Goal: Task Accomplishment & Management: Manage account settings

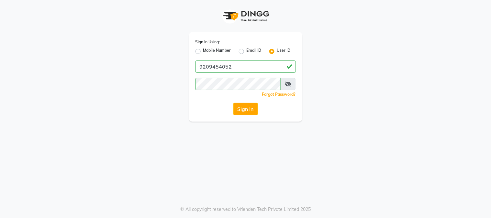
click at [255, 114] on button "Sign In" at bounding box center [245, 109] width 25 height 12
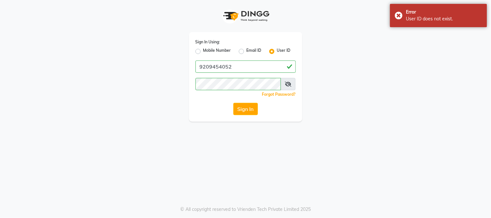
click at [255, 114] on button "Sign In" at bounding box center [245, 109] width 25 height 12
click at [254, 65] on input "9209454052" at bounding box center [245, 66] width 100 height 12
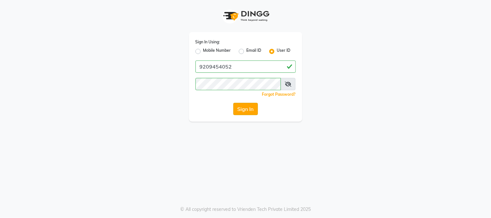
click at [243, 106] on button "Sign In" at bounding box center [245, 109] width 25 height 12
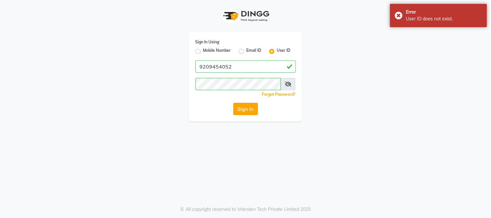
click at [243, 106] on button "Sign In" at bounding box center [245, 109] width 25 height 12
click at [240, 113] on button "Sign In" at bounding box center [245, 109] width 25 height 12
click at [240, 112] on button "Sign In" at bounding box center [245, 109] width 25 height 12
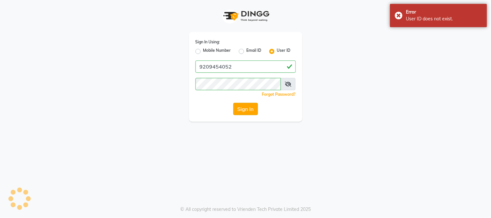
click at [240, 112] on button "Sign In" at bounding box center [245, 109] width 25 height 12
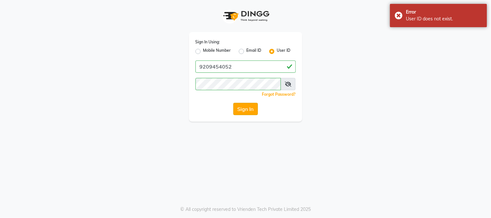
click at [240, 112] on button "Sign In" at bounding box center [245, 109] width 25 height 12
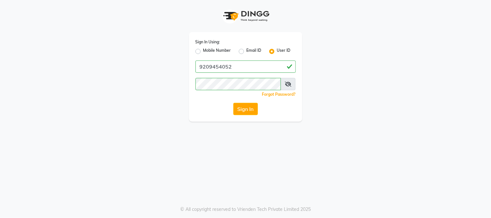
click at [203, 50] on label "Mobile Number" at bounding box center [217, 52] width 28 height 8
click at [203, 50] on input "Mobile Number" at bounding box center [205, 50] width 4 height 4
radio input "true"
radio input "false"
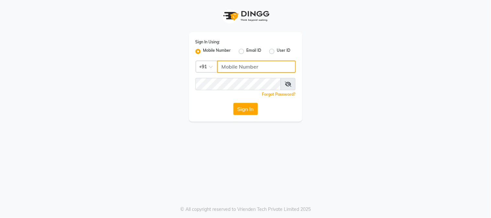
click at [247, 65] on input "Username" at bounding box center [256, 66] width 79 height 12
type input "9209454052"
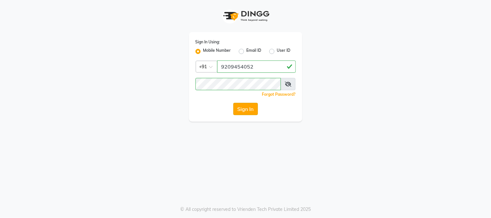
click at [246, 107] on button "Sign In" at bounding box center [245, 109] width 25 height 12
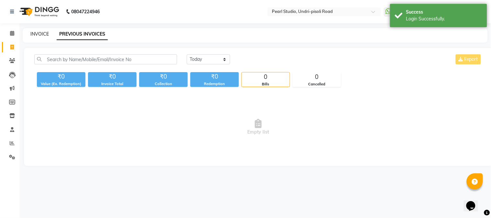
click at [39, 36] on link "INVOICE" at bounding box center [39, 34] width 18 height 6
select select "5290"
select select "service"
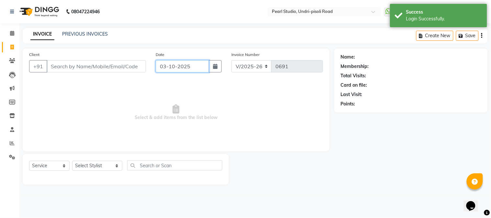
click at [169, 69] on input "03-10-2025" at bounding box center [183, 66] width 54 height 12
select select "10"
select select "2025"
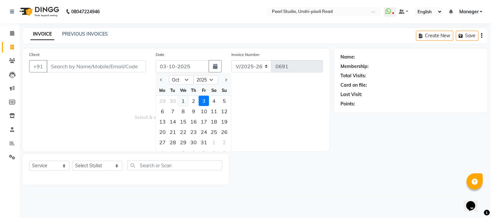
click at [180, 99] on div "1" at bounding box center [183, 101] width 10 height 10
type input "01-10-2025"
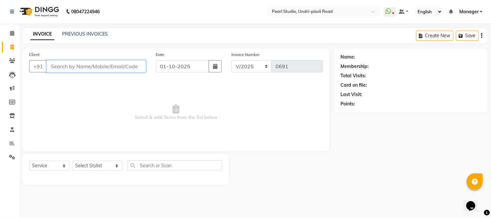
click at [94, 63] on input "Client" at bounding box center [96, 66] width 99 height 12
type input "720307633"
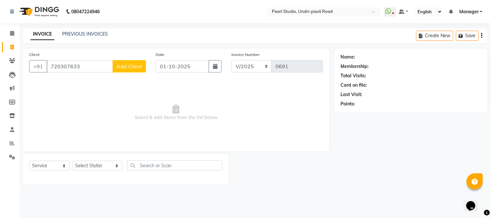
click at [125, 66] on span "Add Client" at bounding box center [129, 66] width 26 height 6
select select "22"
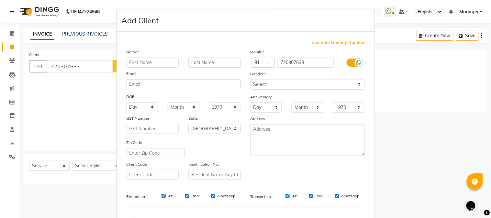
click at [127, 66] on input "text" at bounding box center [152, 63] width 52 height 10
type input "a"
drag, startPoint x: 129, startPoint y: 66, endPoint x: 131, endPoint y: 63, distance: 4.1
click at [131, 63] on input "aA" at bounding box center [152, 63] width 52 height 10
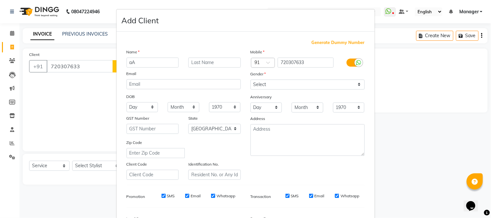
click at [130, 63] on input "aA" at bounding box center [152, 63] width 52 height 10
click at [133, 63] on input "A" at bounding box center [152, 63] width 52 height 10
type input "Amrin"
click at [297, 88] on select "Select [DEMOGRAPHIC_DATA] [DEMOGRAPHIC_DATA] Other Prefer Not To Say" at bounding box center [307, 85] width 114 height 10
select select "[DEMOGRAPHIC_DATA]"
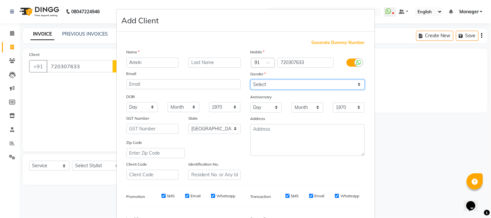
click at [250, 80] on select "Select [DEMOGRAPHIC_DATA] [DEMOGRAPHIC_DATA] Other Prefer Not To Say" at bounding box center [307, 85] width 114 height 10
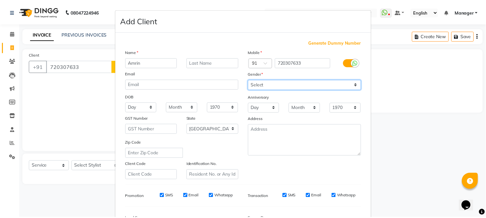
scroll to position [81, 0]
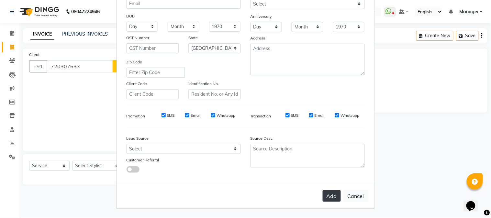
click at [328, 202] on button "Add" at bounding box center [332, 196] width 18 height 12
select select
select select "null"
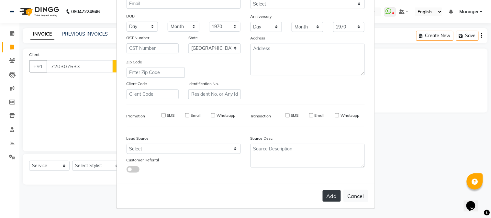
select select
checkbox input "false"
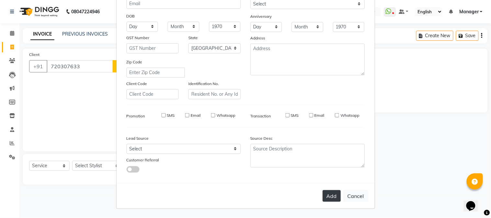
checkbox input "false"
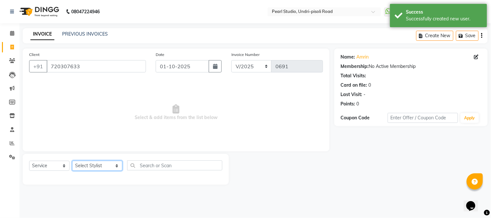
click at [94, 163] on select "Select Stylist Avinash Kala Manager [PERSON_NAME] [PERSON_NAME] [PERSON_NAME] A…" at bounding box center [97, 166] width 50 height 10
select select "38008"
click at [72, 161] on select "Select Stylist Avinash Kala Manager [PERSON_NAME] [PERSON_NAME] [PERSON_NAME] A…" at bounding box center [97, 166] width 50 height 10
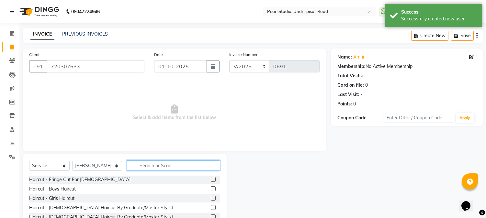
click at [127, 165] on input "text" at bounding box center [173, 165] width 93 height 10
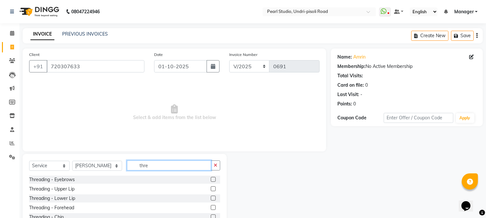
type input "thre"
click at [211, 179] on label at bounding box center [213, 179] width 5 height 5
click at [211, 179] on input "checkbox" at bounding box center [213, 180] width 4 height 4
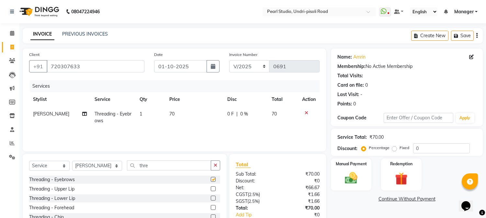
checkbox input "false"
click at [211, 189] on label at bounding box center [213, 188] width 5 height 5
click at [211, 189] on input "checkbox" at bounding box center [213, 189] width 4 height 4
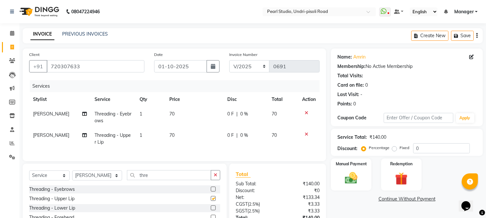
checkbox input "false"
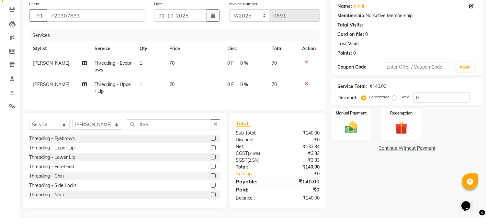
scroll to position [56, 0]
click at [211, 156] on label at bounding box center [213, 157] width 5 height 5
click at [211, 156] on input "checkbox" at bounding box center [213, 157] width 4 height 4
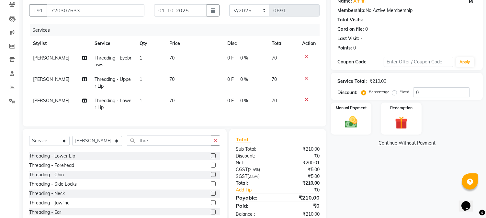
scroll to position [0, 0]
click at [211, 175] on div at bounding box center [215, 173] width 9 height 8
click at [211, 176] on label at bounding box center [213, 173] width 5 height 5
click at [211, 176] on input "checkbox" at bounding box center [213, 173] width 4 height 4
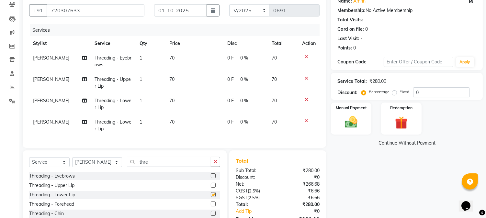
checkbox input "false"
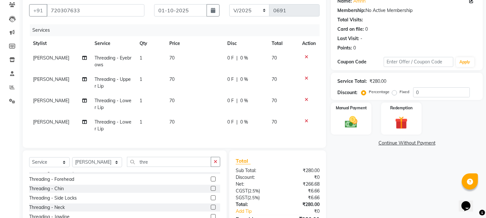
scroll to position [38, 0]
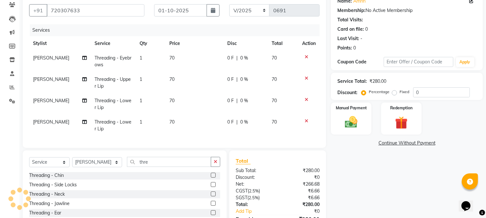
click at [211, 178] on label at bounding box center [213, 175] width 5 height 5
click at [211, 178] on input "checkbox" at bounding box center [213, 175] width 4 height 4
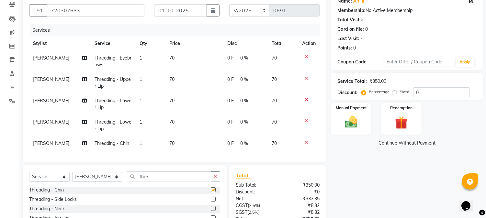
checkbox input "false"
click at [165, 181] on input "thre" at bounding box center [169, 176] width 84 height 10
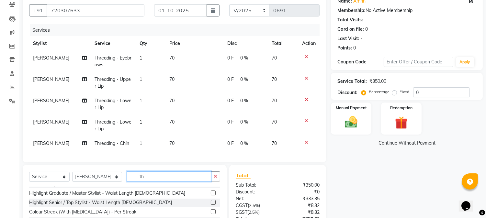
type input "t"
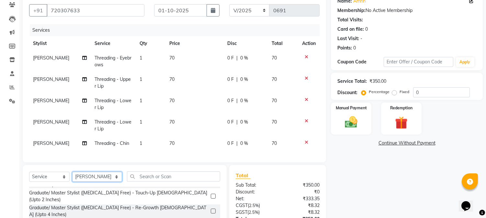
click at [103, 181] on select "Select Stylist Avinash Kala Manager [PERSON_NAME] [PERSON_NAME] [PERSON_NAME] A…" at bounding box center [97, 177] width 50 height 10
select select "71778"
click at [72, 177] on select "Select Stylist Avinash Kala Manager [PERSON_NAME] [PERSON_NAME] [PERSON_NAME] A…" at bounding box center [97, 177] width 50 height 10
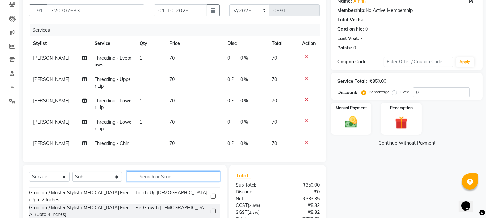
click at [149, 181] on input "text" at bounding box center [173, 176] width 93 height 10
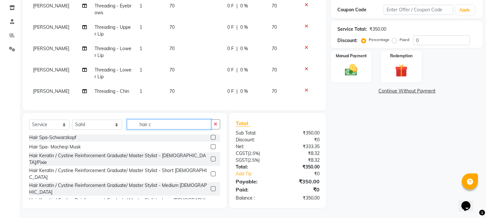
scroll to position [113, 0]
type input "hair c"
click at [360, 63] on img at bounding box center [350, 70] width 21 height 15
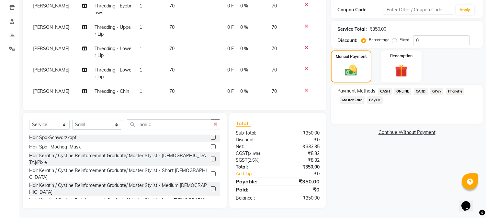
click at [384, 88] on span "CASH" at bounding box center [384, 91] width 14 height 7
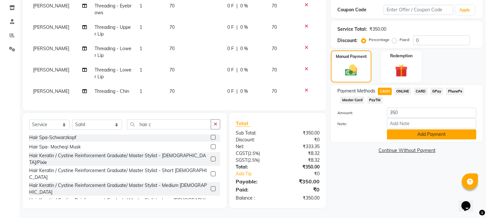
click at [415, 129] on button "Add Payment" at bounding box center [431, 134] width 89 height 10
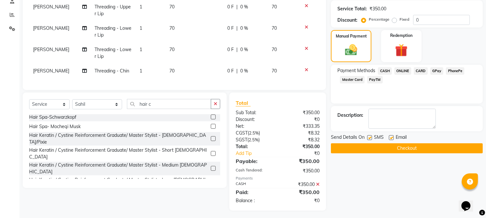
scroll to position [136, 0]
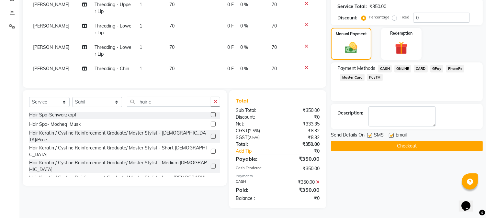
click at [418, 141] on button "Checkout" at bounding box center [407, 146] width 152 height 10
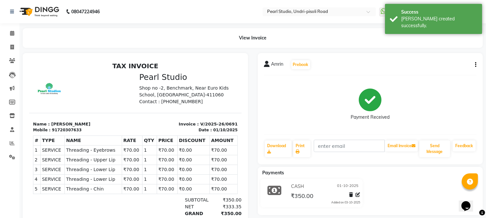
select select "5290"
select select "service"
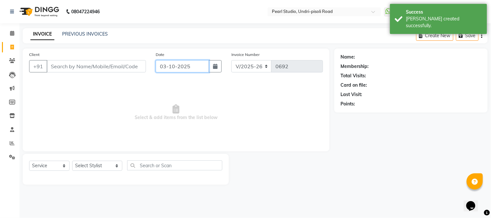
click at [166, 63] on input "03-10-2025" at bounding box center [183, 66] width 54 height 12
select select "10"
select select "2025"
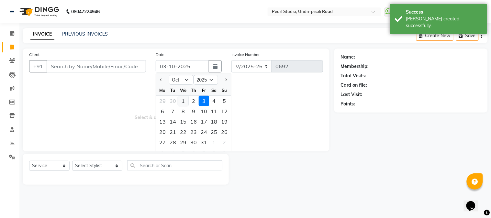
click at [180, 99] on div "1" at bounding box center [183, 101] width 10 height 10
type input "01-10-2025"
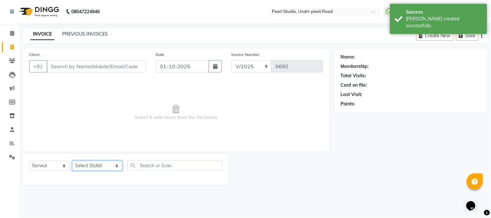
click at [89, 167] on select "Select Stylist Avinash Kala Manager [PERSON_NAME] [PERSON_NAME] [PERSON_NAME] A…" at bounding box center [97, 166] width 50 height 10
select select "71778"
click at [72, 161] on select "Select Stylist Avinash Kala Manager [PERSON_NAME] [PERSON_NAME] [PERSON_NAME] A…" at bounding box center [97, 166] width 50 height 10
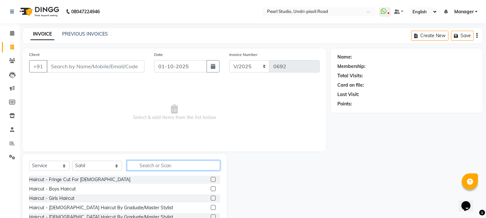
click at [140, 166] on input "text" at bounding box center [173, 165] width 93 height 10
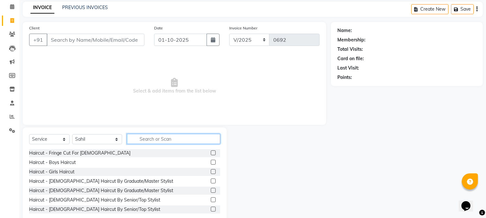
scroll to position [41, 0]
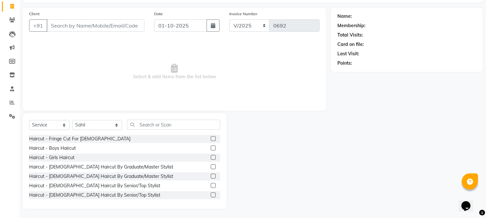
click at [211, 167] on label at bounding box center [213, 166] width 5 height 5
click at [211, 167] on input "checkbox" at bounding box center [213, 167] width 4 height 4
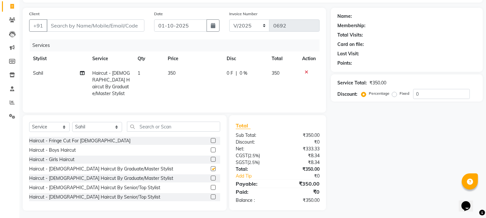
checkbox input "false"
click at [175, 126] on input "text" at bounding box center [173, 127] width 93 height 10
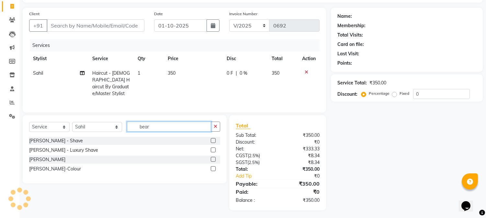
type input "bear"
click at [212, 159] on label at bounding box center [213, 159] width 5 height 5
click at [212, 159] on input "checkbox" at bounding box center [213, 160] width 4 height 4
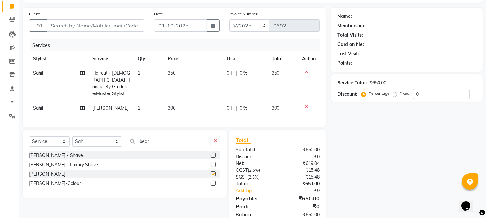
checkbox input "false"
drag, startPoint x: 177, startPoint y: 91, endPoint x: 195, endPoint y: 97, distance: 19.2
click at [179, 91] on td "350" at bounding box center [193, 83] width 59 height 35
select select "71778"
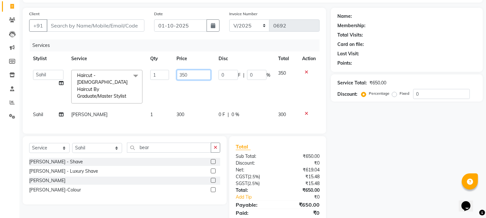
click at [192, 71] on input "350" at bounding box center [194, 75] width 34 height 10
type input "300"
click at [191, 107] on td "300" at bounding box center [194, 114] width 42 height 15
select select "71778"
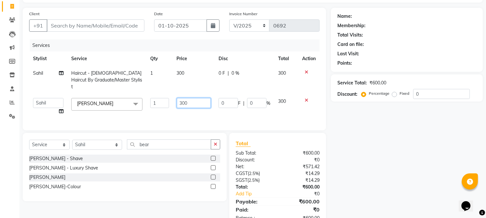
click at [195, 98] on input "300" at bounding box center [194, 103] width 34 height 10
type input "3"
type input "250"
click at [357, 136] on div "Name: Membership: Total Visits: Card on file: Last Visit: Points: Service Total…" at bounding box center [409, 118] width 157 height 220
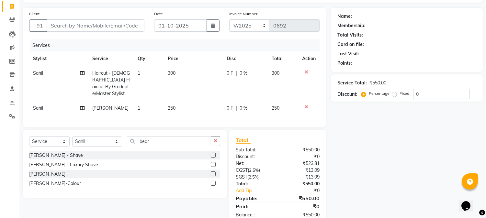
click at [177, 72] on td "300" at bounding box center [193, 83] width 59 height 35
select select "71778"
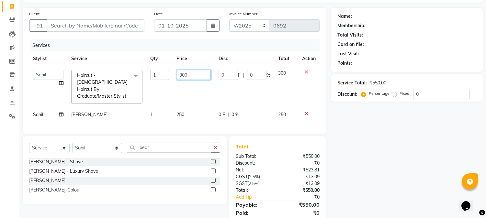
click at [190, 76] on input "300" at bounding box center [194, 75] width 34 height 10
type input "3"
type input "200"
click at [189, 107] on td "250" at bounding box center [194, 114] width 42 height 15
select select "71778"
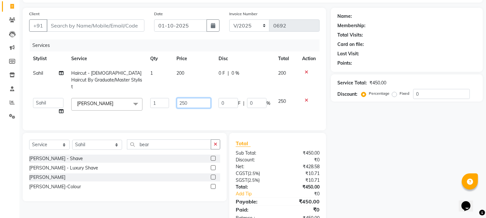
click at [204, 98] on input "250" at bounding box center [194, 103] width 34 height 10
type input "2"
type input "1"
type input "200"
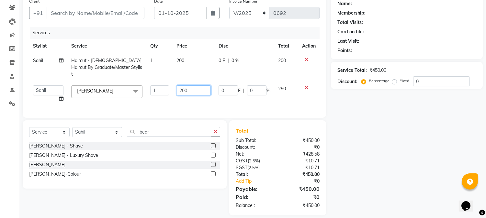
scroll to position [59, 0]
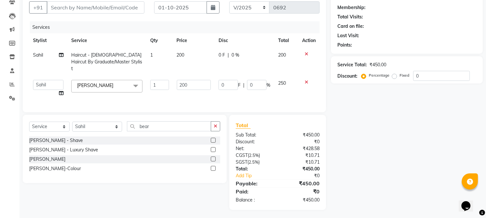
click at [374, 161] on div "Name: Membership: Total Visits: Card on file: Last Visit: Points: Service Total…" at bounding box center [409, 100] width 157 height 220
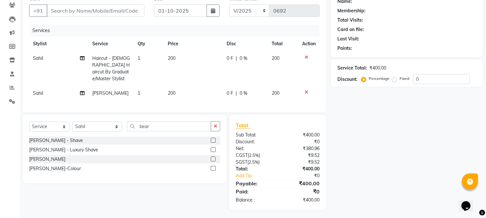
click at [176, 86] on td "200" at bounding box center [193, 93] width 59 height 15
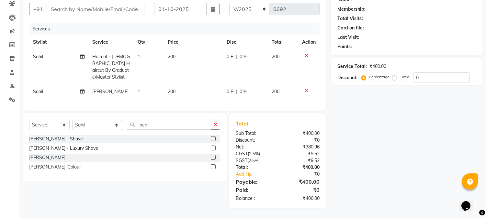
select select "71778"
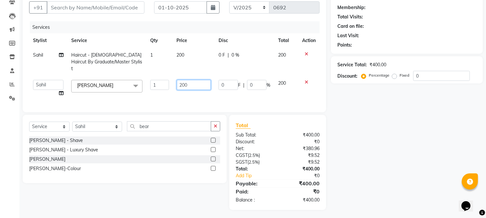
click at [203, 80] on input "200" at bounding box center [194, 85] width 34 height 10
type input "250"
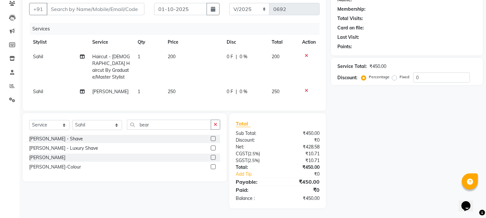
scroll to position [56, 0]
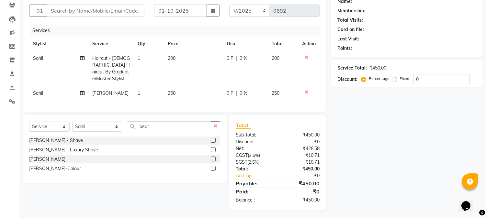
click at [386, 135] on div "Name: Membership: Total Visits: Card on file: Last Visit: Points: Service Total…" at bounding box center [409, 101] width 157 height 217
click at [83, 12] on input "Client" at bounding box center [96, 11] width 98 height 12
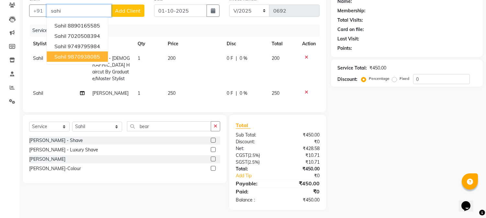
click at [104, 59] on button "[PERSON_NAME] 9870938085" at bounding box center [77, 56] width 61 height 10
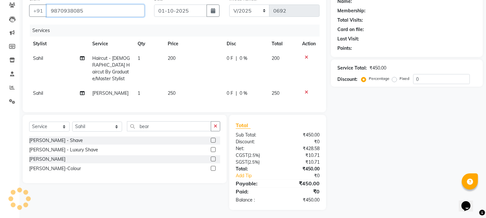
type input "9870938085"
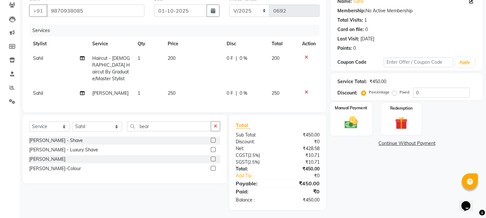
click at [350, 120] on img at bounding box center [350, 122] width 21 height 15
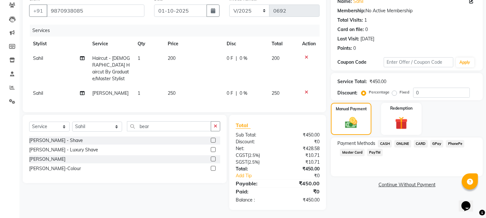
click at [402, 145] on span "ONLINE" at bounding box center [402, 143] width 17 height 7
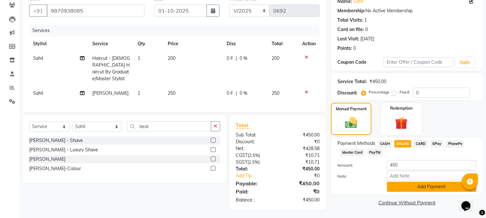
click at [421, 190] on button "Add Payment" at bounding box center [431, 187] width 89 height 10
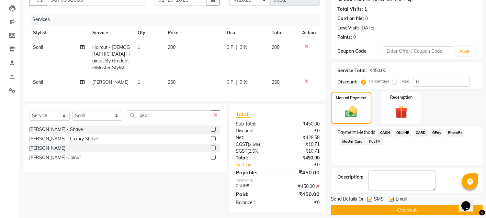
scroll to position [73, 0]
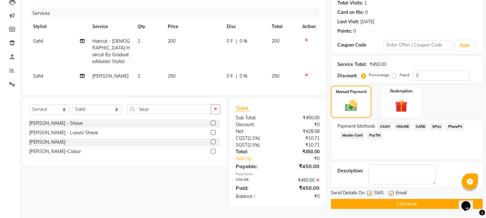
click at [432, 201] on button "Checkout" at bounding box center [407, 204] width 152 height 10
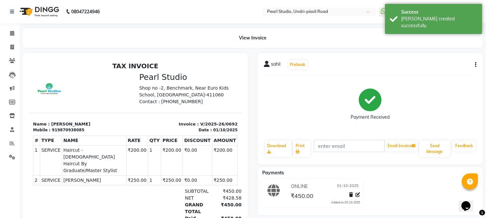
select select "service"
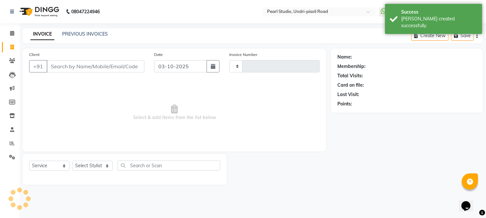
type input "0693"
select select "5290"
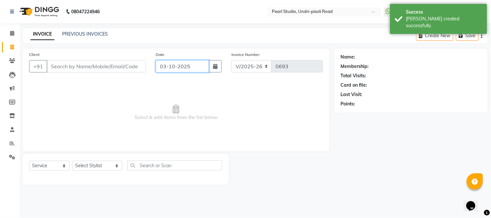
drag, startPoint x: 161, startPoint y: 61, endPoint x: 169, endPoint y: 65, distance: 9.3
click at [167, 65] on input "03-10-2025" at bounding box center [183, 66] width 54 height 12
select select "10"
select select "2025"
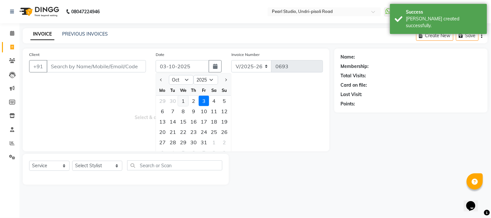
click at [184, 104] on div "1" at bounding box center [183, 101] width 10 height 10
type input "01-10-2025"
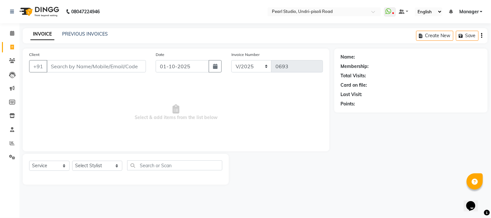
click at [101, 60] on div "Client +91" at bounding box center [87, 64] width 126 height 27
click at [99, 66] on input "Client" at bounding box center [96, 66] width 99 height 12
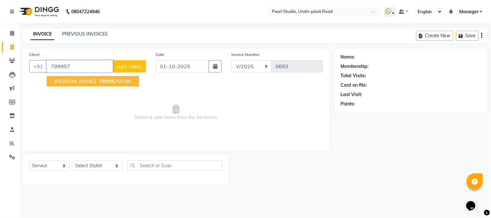
click at [95, 85] on button "[PERSON_NAME] 799957 9798" at bounding box center [93, 81] width 92 height 10
type input "7999579798"
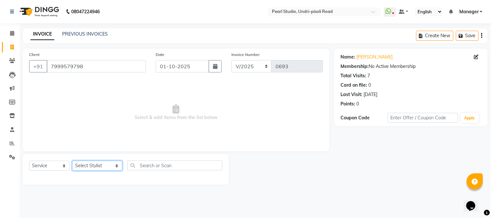
click at [91, 167] on select "Select Stylist Avinash Kala Manager [PERSON_NAME] [PERSON_NAME] [PERSON_NAME] A…" at bounding box center [97, 166] width 50 height 10
select select "38008"
click at [72, 161] on select "Select Stylist Avinash Kala Manager [PERSON_NAME] [PERSON_NAME] [PERSON_NAME] A…" at bounding box center [97, 166] width 50 height 10
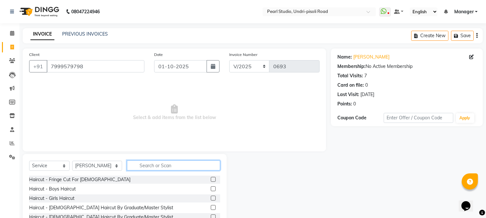
click at [140, 162] on input "text" at bounding box center [173, 165] width 93 height 10
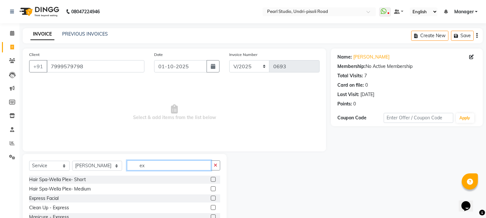
type input "e"
type input "faci"
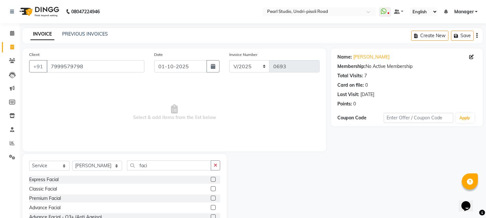
click at [211, 180] on label at bounding box center [213, 179] width 5 height 5
click at [211, 180] on input "checkbox" at bounding box center [213, 180] width 4 height 4
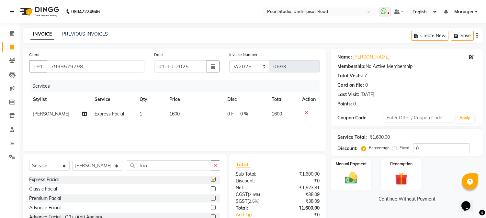
checkbox input "false"
click at [168, 165] on input "faci" at bounding box center [169, 165] width 84 height 10
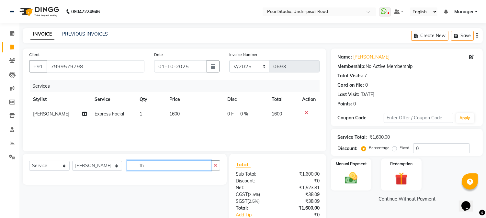
type input "f"
type input "coc"
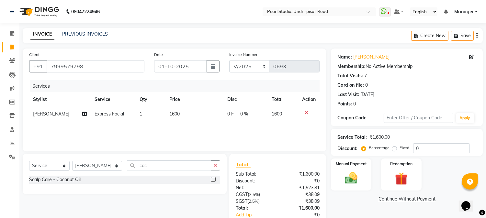
click at [213, 180] on label at bounding box center [213, 179] width 5 height 5
click at [213, 180] on input "checkbox" at bounding box center [213, 180] width 4 height 4
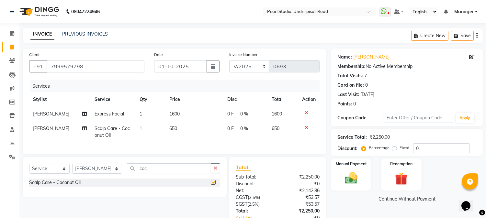
checkbox input "false"
click at [183, 173] on input "coc" at bounding box center [169, 168] width 84 height 10
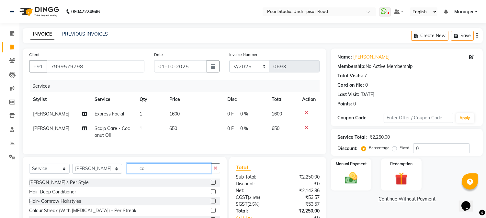
type input "c"
type input "bear"
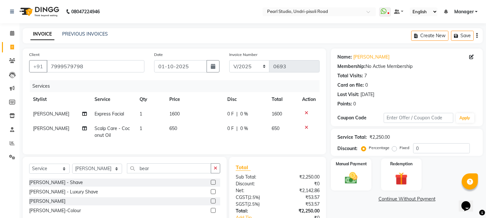
click at [212, 203] on label at bounding box center [213, 201] width 5 height 5
click at [212, 203] on input "checkbox" at bounding box center [213, 201] width 4 height 4
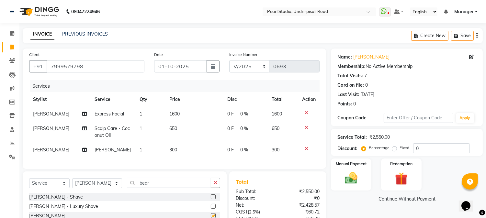
checkbox input "false"
click at [210, 193] on div "Select Service Product Membership Package Voucher Prepaid Gift Card Select Styl…" at bounding box center [124, 185] width 191 height 15
click at [171, 188] on input "bear" at bounding box center [169, 183] width 84 height 10
type input "b"
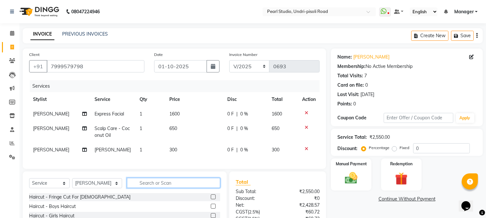
scroll to position [64, 0]
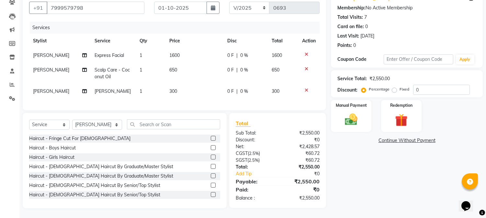
click at [450, 75] on div "Service Total: ₹2,550.00" at bounding box center [406, 78] width 139 height 7
click at [447, 85] on input "0" at bounding box center [441, 90] width 57 height 10
type input "020"
click at [465, 131] on div "Name: [PERSON_NAME] Membership: No Active Membership Total Visits: 7 Card on fi…" at bounding box center [409, 99] width 157 height 218
click at [180, 49] on td "1600" at bounding box center [194, 55] width 58 height 15
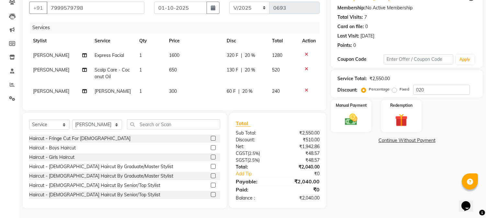
select select "38008"
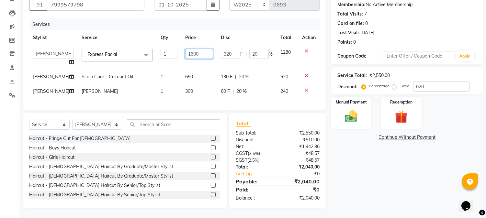
click at [198, 54] on input "1600" at bounding box center [199, 54] width 28 height 10
type input "1500"
click at [196, 77] on td "650" at bounding box center [199, 77] width 36 height 15
select select "38008"
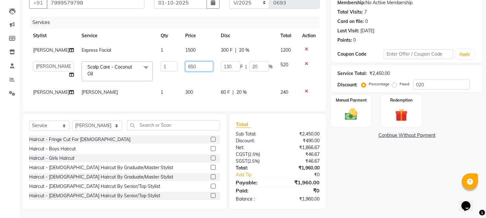
click at [196, 71] on input "650" at bounding box center [199, 66] width 28 height 10
type input "6"
type input "750"
click at [190, 95] on div "Services Stylist Service Qty Price Disc Total Action [PERSON_NAME] Express Faci…" at bounding box center [174, 60] width 290 height 88
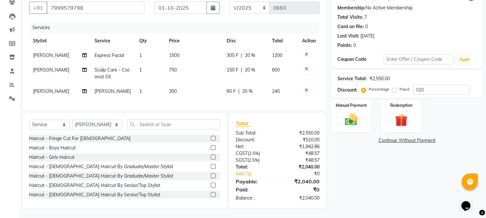
click at [179, 87] on td "300" at bounding box center [194, 91] width 58 height 15
select select "38008"
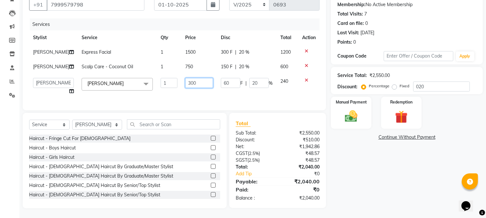
click at [196, 88] on input "300" at bounding box center [199, 83] width 28 height 10
type input "3"
type input "250"
drag, startPoint x: 935, startPoint y: 404, endPoint x: 465, endPoint y: 202, distance: 511.3
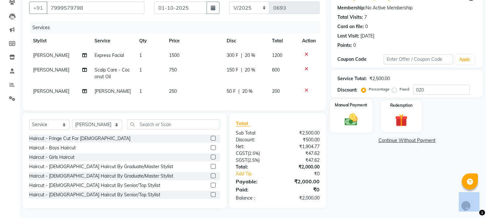
click at [345, 112] on img at bounding box center [350, 119] width 21 height 15
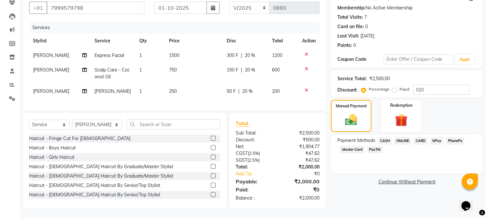
click at [398, 137] on span "ONLINE" at bounding box center [402, 140] width 17 height 7
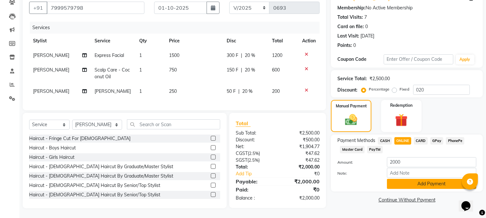
click at [399, 179] on button "Add Payment" at bounding box center [431, 184] width 89 height 10
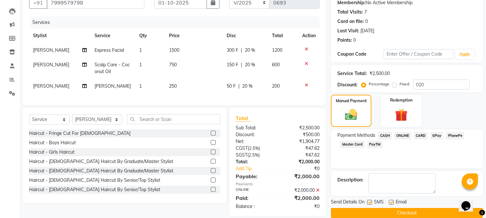
scroll to position [77, 0]
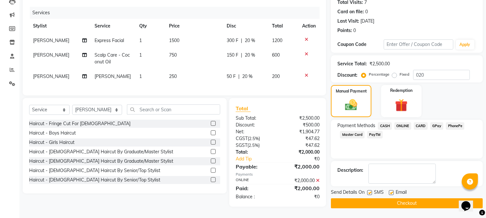
click at [404, 203] on button "Checkout" at bounding box center [407, 203] width 152 height 10
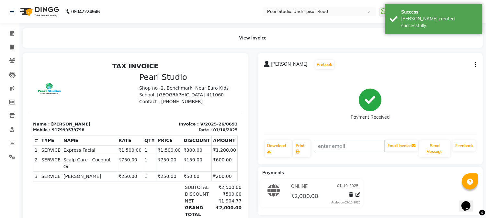
select select "service"
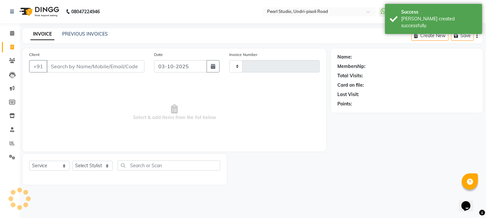
type input "0694"
select select "5290"
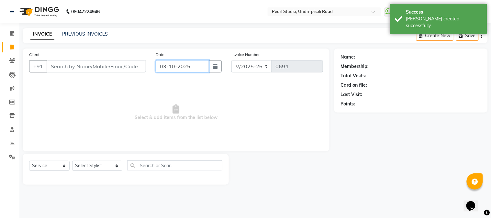
click at [164, 67] on input "03-10-2025" at bounding box center [183, 66] width 54 height 12
select select "10"
select select "2025"
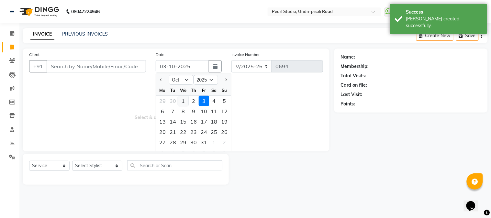
click at [183, 103] on div "1" at bounding box center [183, 101] width 10 height 10
type input "01-10-2025"
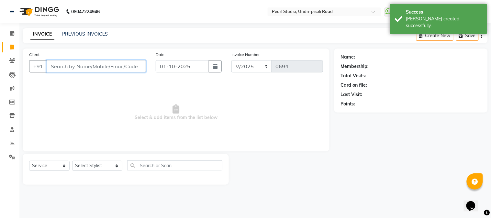
click at [124, 65] on input "Client" at bounding box center [96, 66] width 99 height 12
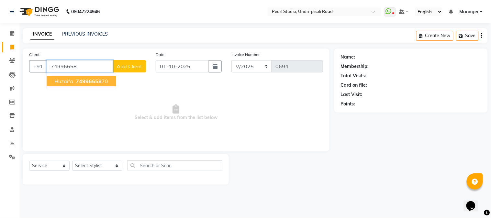
click at [105, 82] on ngb-highlight "74996658 70" at bounding box center [91, 81] width 34 height 6
type input "7499665870"
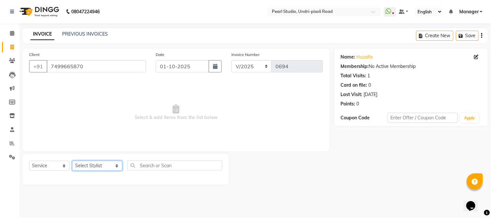
click at [109, 163] on select "Select Stylist Avinash Kala Manager [PERSON_NAME] [PERSON_NAME] [PERSON_NAME] A…" at bounding box center [97, 166] width 50 height 10
select select "71778"
click at [72, 161] on select "Select Stylist Avinash Kala Manager [PERSON_NAME] [PERSON_NAME] [PERSON_NAME] A…" at bounding box center [97, 166] width 50 height 10
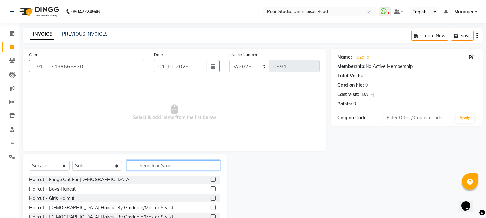
click at [131, 164] on input "text" at bounding box center [173, 165] width 93 height 10
click at [211, 207] on label at bounding box center [213, 207] width 5 height 5
click at [211, 207] on input "checkbox" at bounding box center [213, 208] width 4 height 4
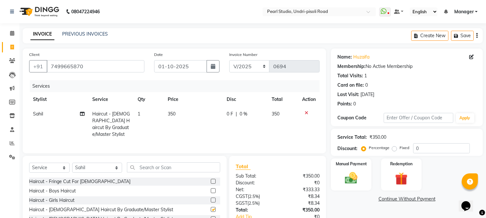
checkbox input "false"
click at [164, 168] on input "text" at bounding box center [173, 167] width 93 height 10
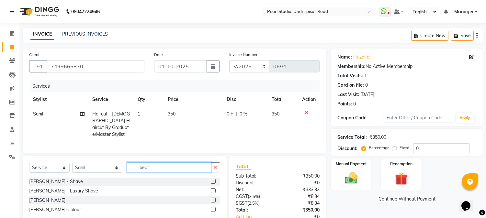
type input "bear"
click at [212, 198] on label at bounding box center [213, 200] width 5 height 5
click at [212, 198] on input "checkbox" at bounding box center [213, 200] width 4 height 4
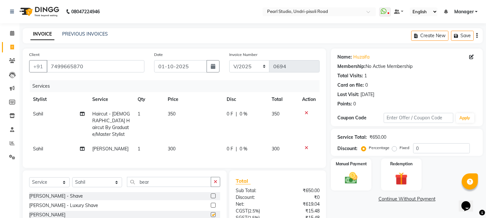
checkbox input "false"
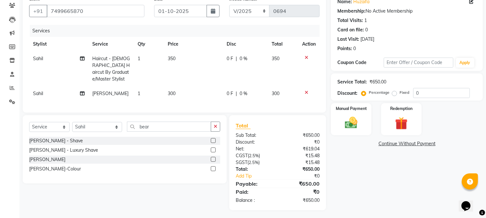
scroll to position [56, 0]
click at [367, 113] on div "Manual Payment" at bounding box center [351, 118] width 42 height 33
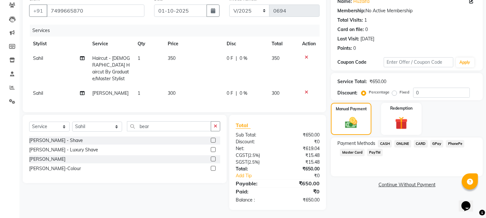
click at [189, 86] on td "300" at bounding box center [193, 93] width 59 height 15
select select "71778"
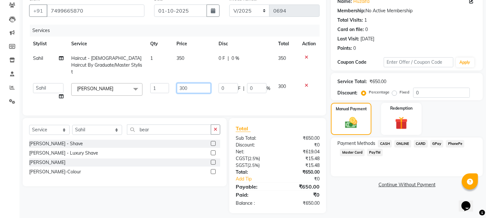
click at [191, 83] on input "300" at bounding box center [194, 88] width 34 height 10
type input "3"
type input "250"
click at [189, 56] on td "350" at bounding box center [194, 65] width 42 height 28
select select "71778"
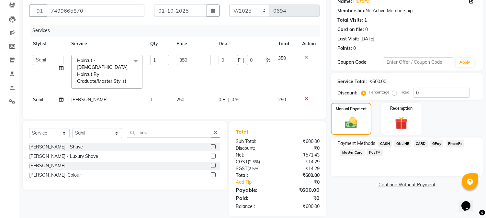
scroll to position [55, 0]
click at [191, 56] on input "350" at bounding box center [194, 61] width 34 height 10
type input "3"
type input "200"
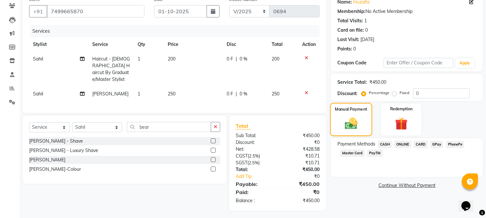
click at [354, 120] on img at bounding box center [351, 123] width 20 height 15
click at [405, 144] on span "ONLINE" at bounding box center [402, 144] width 17 height 7
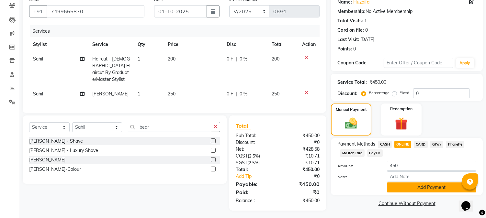
click at [403, 184] on button "Add Payment" at bounding box center [431, 187] width 89 height 10
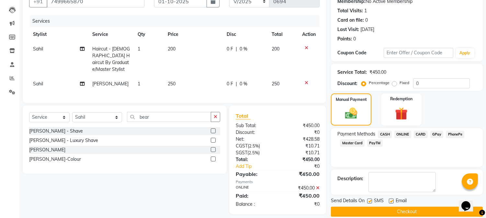
scroll to position [73, 0]
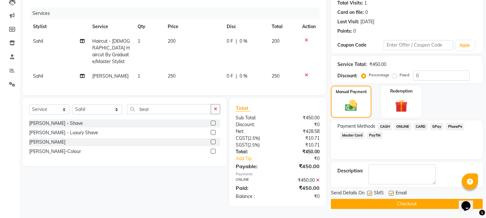
click at [399, 204] on button "Checkout" at bounding box center [407, 204] width 152 height 10
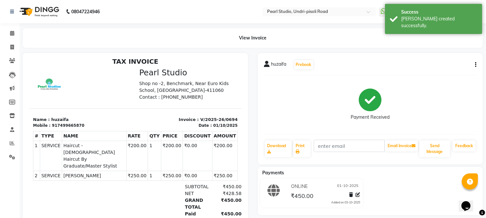
scroll to position [5, 0]
select select "service"
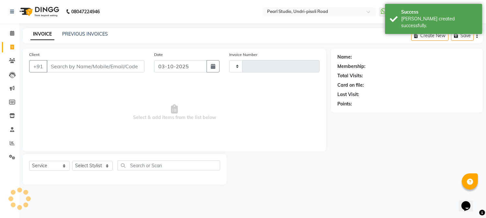
type input "0695"
select select "5290"
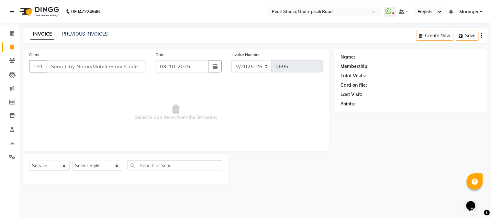
click at [67, 67] on input "Client" at bounding box center [96, 66] width 99 height 12
click at [163, 66] on input "03-10-2025" at bounding box center [183, 66] width 54 height 12
select select "10"
select select "2025"
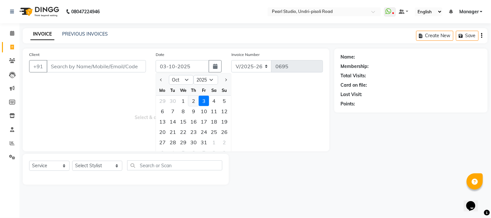
click at [191, 99] on div "2" at bounding box center [193, 101] width 10 height 10
type input "02-10-2025"
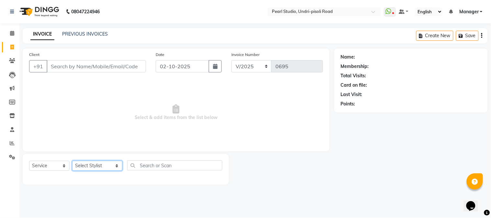
click at [100, 164] on select "Select Stylist Avinash Kala Manager [PERSON_NAME] [PERSON_NAME] [PERSON_NAME] A…" at bounding box center [97, 166] width 50 height 10
select select "63726"
click at [72, 161] on select "Select Stylist Avinash Kala Manager [PERSON_NAME] [PERSON_NAME] [PERSON_NAME] A…" at bounding box center [97, 166] width 50 height 10
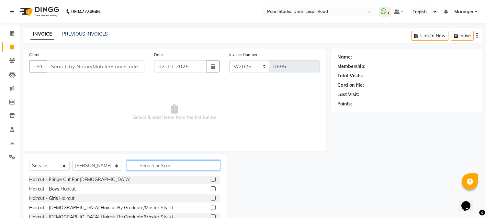
click at [132, 167] on input "text" at bounding box center [173, 165] width 93 height 10
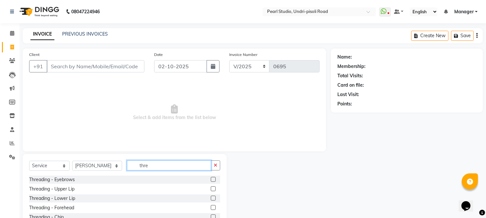
type input "thre"
click at [211, 180] on label at bounding box center [213, 179] width 5 height 5
click at [211, 180] on input "checkbox" at bounding box center [213, 180] width 4 height 4
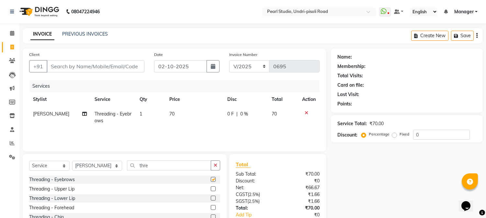
checkbox input "false"
click at [90, 68] on input "Client" at bounding box center [96, 66] width 98 height 12
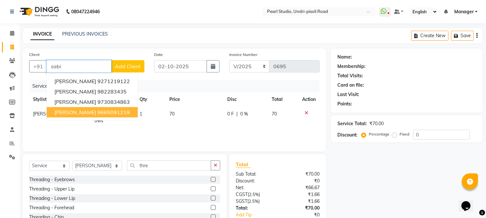
click at [115, 109] on button "[PERSON_NAME] 9665091219" at bounding box center [92, 112] width 91 height 10
type input "9665091219"
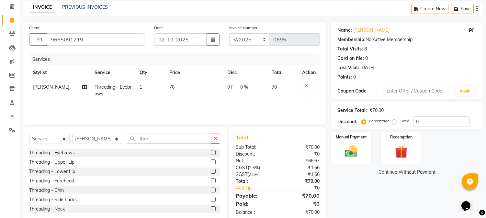
scroll to position [41, 0]
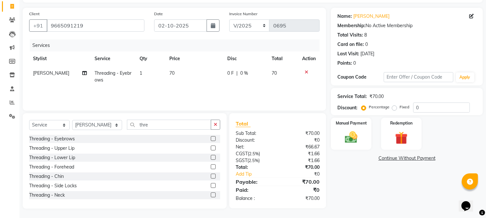
click at [181, 71] on td "70" at bounding box center [194, 76] width 58 height 21
select select "63726"
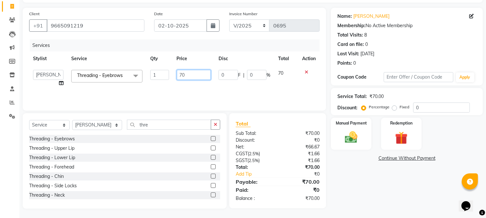
click at [202, 73] on input "70" at bounding box center [194, 75] width 34 height 10
type input "7"
type input "50"
click at [191, 68] on td "50" at bounding box center [194, 78] width 42 height 25
select select "63726"
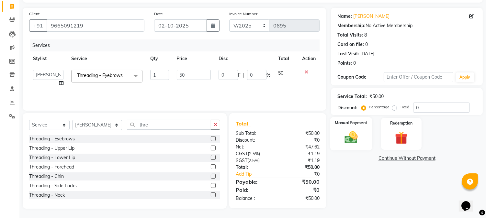
click at [352, 124] on label "Manual Payment" at bounding box center [351, 123] width 32 height 6
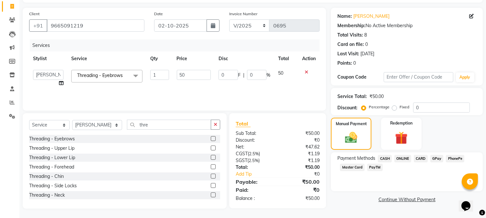
click at [383, 158] on span "CASH" at bounding box center [384, 158] width 14 height 7
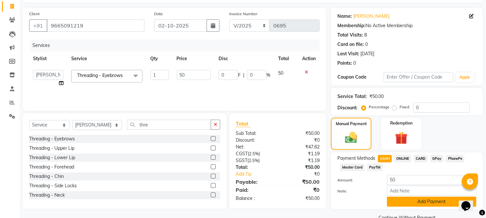
click at [391, 198] on button "Add Payment" at bounding box center [431, 202] width 89 height 10
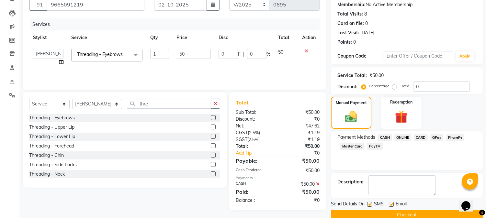
scroll to position [73, 0]
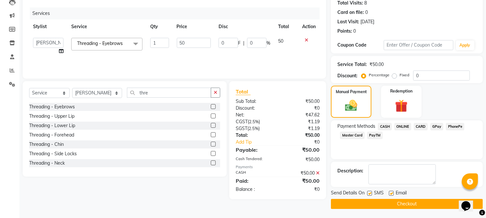
click at [392, 202] on button "Checkout" at bounding box center [407, 204] width 152 height 10
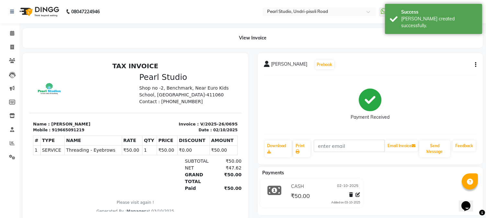
select select "service"
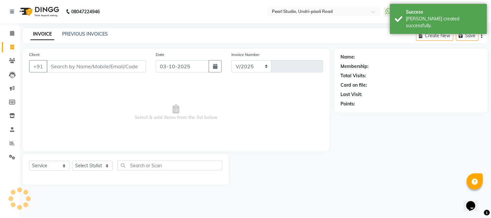
select select "5290"
type input "0696"
drag, startPoint x: 165, startPoint y: 67, endPoint x: 162, endPoint y: 69, distance: 3.4
click at [162, 69] on input "03-10-2025" at bounding box center [183, 66] width 54 height 12
select select "10"
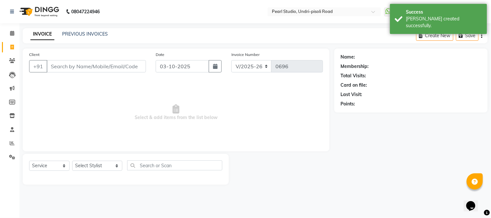
select select "2025"
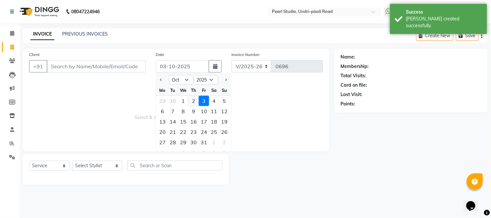
click at [190, 98] on div "2" at bounding box center [193, 101] width 10 height 10
type input "02-10-2025"
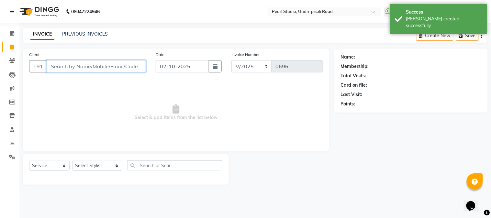
click at [111, 62] on input "Client" at bounding box center [96, 66] width 99 height 12
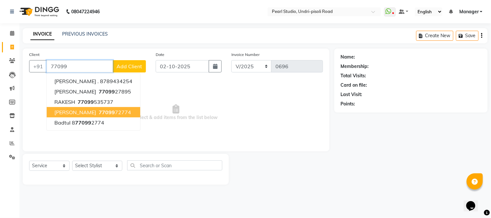
click at [97, 112] on ngb-highlight "77099 72774" at bounding box center [114, 112] width 34 height 6
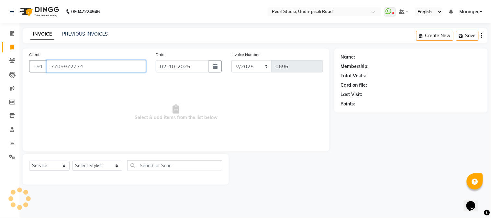
type input "7709972774"
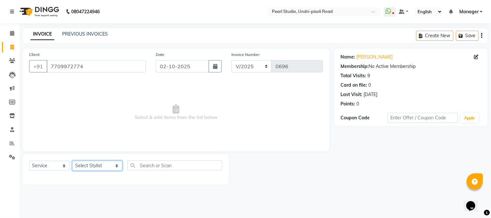
click at [94, 166] on select "Select Stylist Avinash Kala Manager [PERSON_NAME] [PERSON_NAME] [PERSON_NAME] A…" at bounding box center [97, 166] width 50 height 10
select select "63726"
click at [72, 161] on select "Select Stylist Avinash Kala Manager [PERSON_NAME] [PERSON_NAME] [PERSON_NAME] A…" at bounding box center [97, 166] width 50 height 10
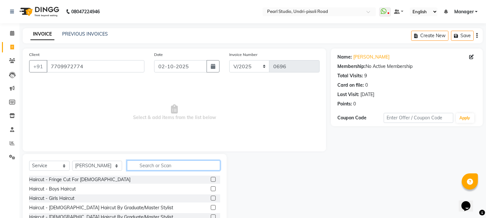
click at [137, 162] on input "text" at bounding box center [173, 165] width 93 height 10
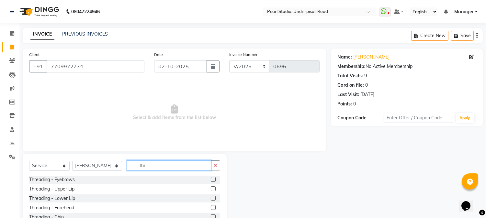
type input "thr"
click at [211, 178] on label at bounding box center [213, 179] width 5 height 5
click at [211, 178] on input "checkbox" at bounding box center [213, 180] width 4 height 4
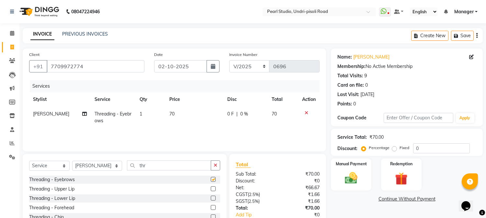
checkbox input "false"
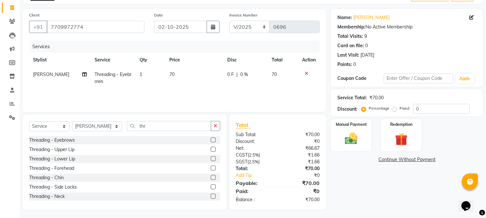
scroll to position [41, 0]
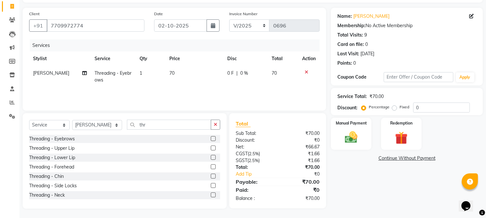
click at [211, 167] on label at bounding box center [213, 166] width 5 height 5
click at [211, 167] on input "checkbox" at bounding box center [213, 167] width 4 height 4
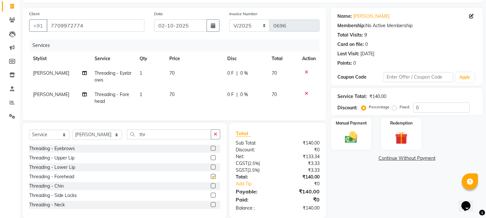
checkbox input "false"
click at [149, 137] on input "thr" at bounding box center [169, 134] width 84 height 10
type input "t"
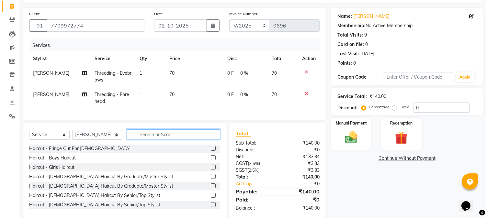
type input "r"
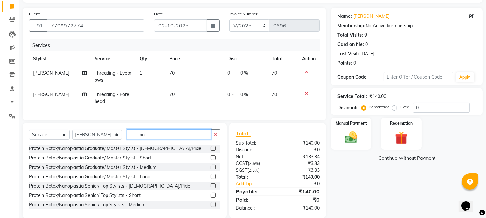
type input "n"
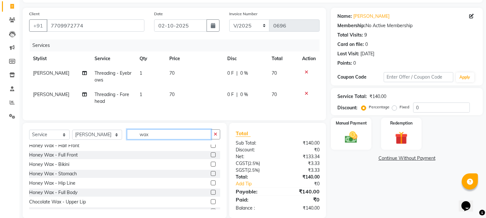
scroll to position [96, 0]
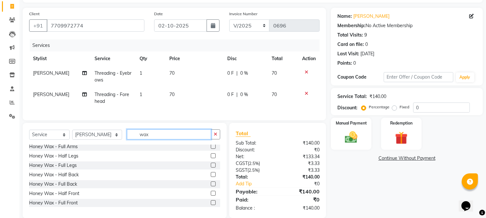
type input "wax"
click at [211, 149] on label at bounding box center [213, 146] width 5 height 5
click at [211, 149] on input "checkbox" at bounding box center [213, 147] width 4 height 4
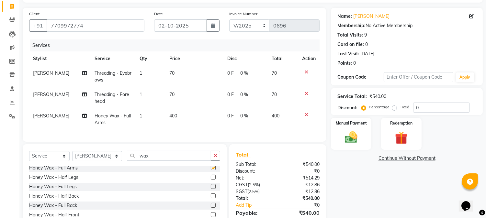
checkbox input "false"
click at [194, 104] on td "70" at bounding box center [194, 97] width 58 height 21
select select "63726"
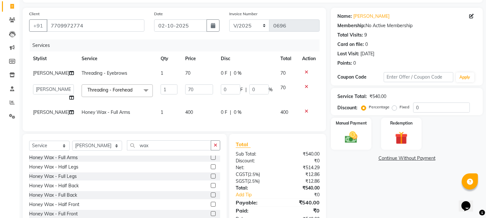
click at [202, 115] on td "400" at bounding box center [199, 112] width 36 height 15
select select "63726"
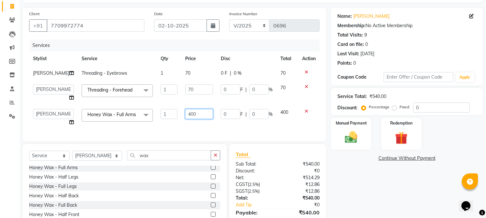
click at [199, 119] on input "400" at bounding box center [199, 114] width 28 height 10
type input "4"
type input "300"
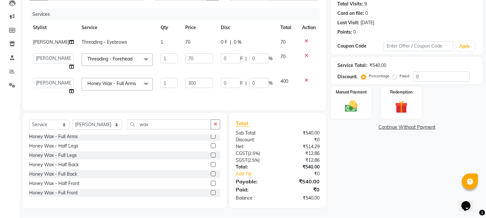
scroll to position [81, 0]
click at [340, 137] on div "Name: [PERSON_NAME] Membership: No Active Membership Total Visits: 9 Card on fi…" at bounding box center [409, 93] width 157 height 232
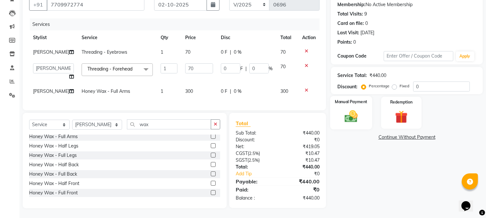
click at [352, 109] on img at bounding box center [350, 116] width 21 height 15
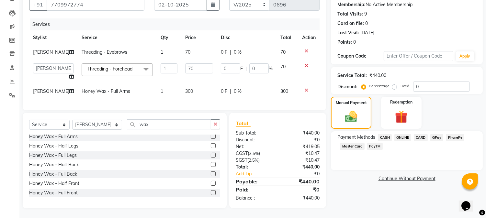
click at [390, 134] on span "CASH" at bounding box center [384, 137] width 14 height 7
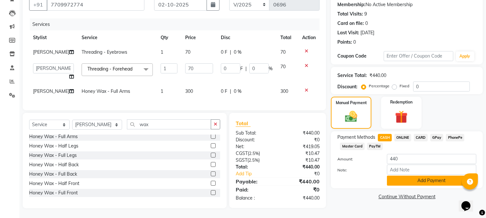
click at [397, 176] on button "Add Payment" at bounding box center [431, 181] width 89 height 10
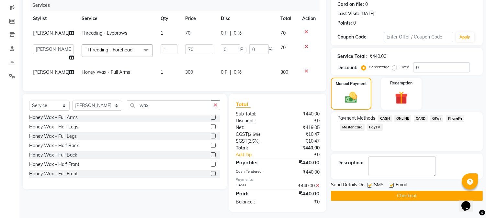
click at [388, 196] on button "Checkout" at bounding box center [407, 196] width 152 height 10
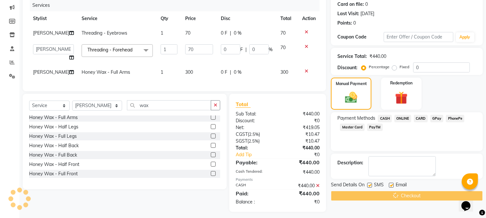
scroll to position [95, 0]
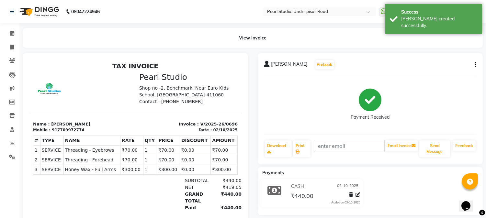
select select "service"
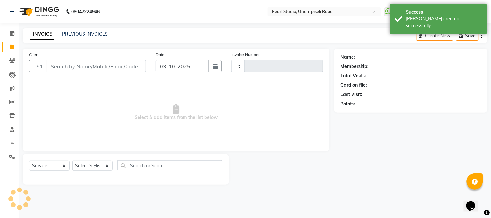
type input "0697"
select select "5290"
click at [92, 164] on select "Select Stylist Avinash Kala Manager [PERSON_NAME] [PERSON_NAME] [PERSON_NAME] A…" at bounding box center [97, 166] width 50 height 10
select select "38008"
click at [72, 161] on select "Select Stylist Avinash Kala Manager [PERSON_NAME] [PERSON_NAME] [PERSON_NAME] A…" at bounding box center [97, 166] width 50 height 10
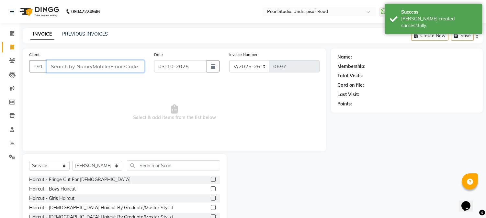
click at [109, 68] on input "Client" at bounding box center [96, 66] width 98 height 12
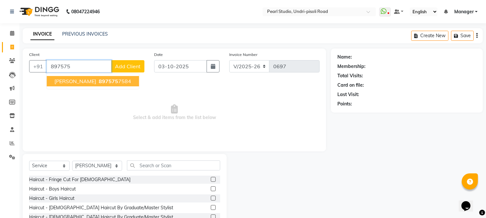
click at [107, 80] on span "897575" at bounding box center [108, 81] width 19 height 6
type input "8975757584"
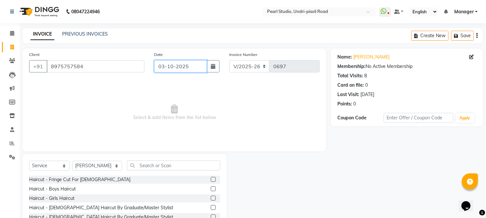
click at [159, 68] on input "03-10-2025" at bounding box center [180, 66] width 53 height 12
select select "10"
select select "2025"
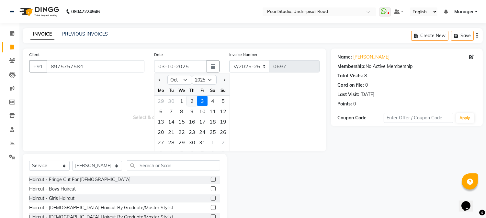
click at [190, 96] on div "2" at bounding box center [192, 101] width 10 height 10
type input "02-10-2025"
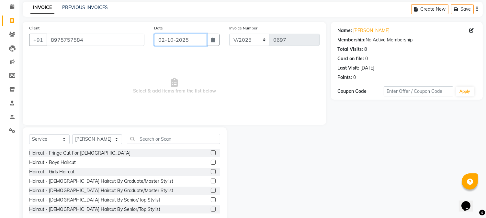
scroll to position [41, 0]
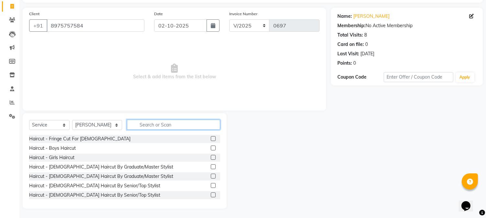
click at [162, 127] on input "text" at bounding box center [173, 125] width 93 height 10
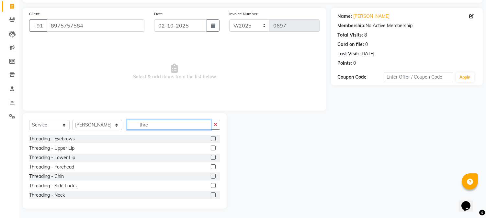
type input "thre"
click at [204, 136] on div "Threading - Eyebrows" at bounding box center [124, 139] width 191 height 8
click at [211, 138] on label at bounding box center [213, 138] width 5 height 5
click at [211, 138] on input "checkbox" at bounding box center [213, 139] width 4 height 4
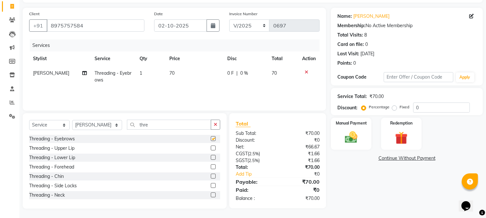
checkbox input "false"
click at [211, 148] on label at bounding box center [213, 148] width 5 height 5
click at [211, 148] on input "checkbox" at bounding box center [213, 148] width 4 height 4
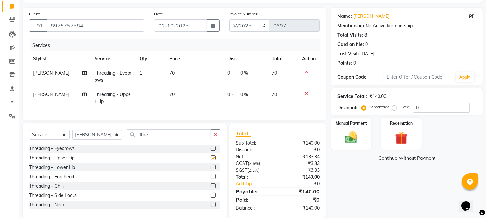
checkbox input "false"
click at [352, 134] on img at bounding box center [350, 137] width 21 height 15
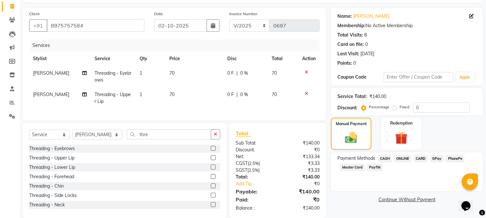
click at [405, 159] on span "ONLINE" at bounding box center [402, 158] width 17 height 7
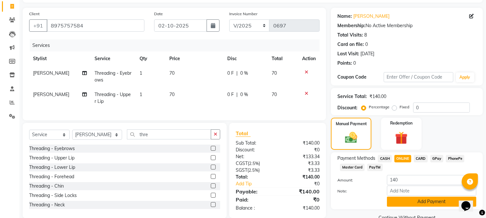
click at [409, 202] on button "Add Payment" at bounding box center [431, 202] width 89 height 10
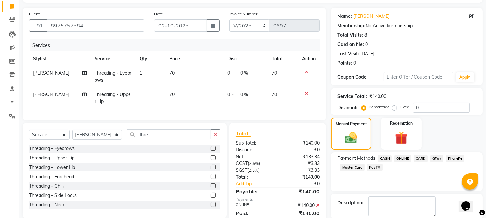
scroll to position [73, 0]
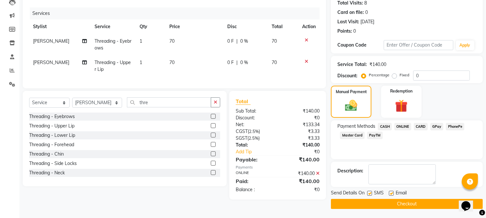
click at [410, 203] on button "Checkout" at bounding box center [407, 204] width 152 height 10
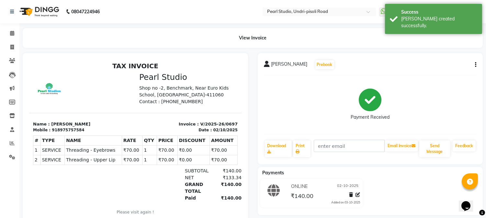
select select "service"
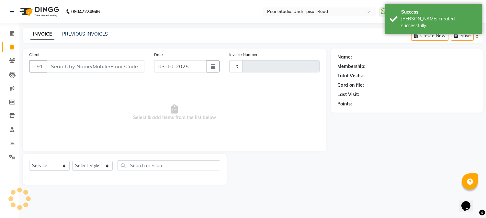
type input "0698"
select select "5290"
click at [79, 35] on link "PREVIOUS INVOICES" at bounding box center [85, 34] width 46 height 6
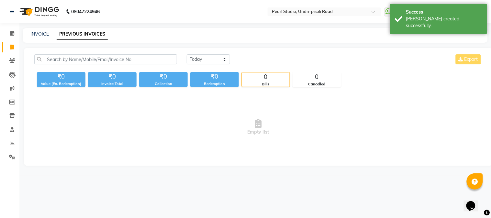
select select "service"
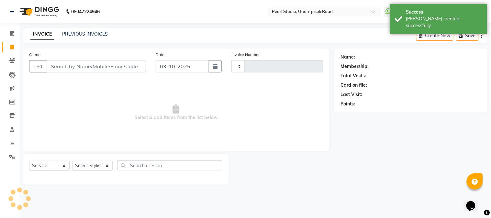
type input "0698"
select select "5290"
click at [70, 69] on input "Client" at bounding box center [96, 66] width 99 height 12
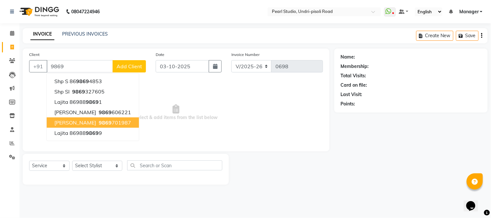
click at [78, 122] on span "[PERSON_NAME]" at bounding box center [75, 122] width 42 height 6
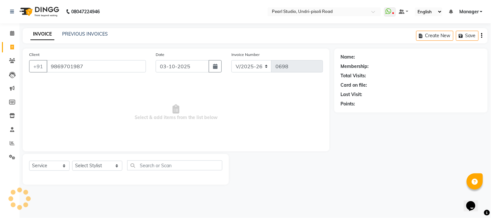
type input "9869701987"
select select "1: Object"
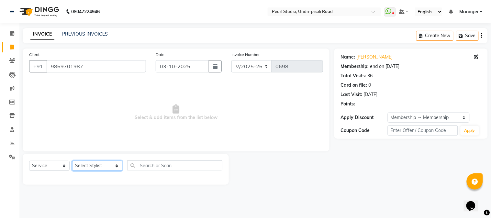
click at [96, 164] on select "Select Stylist Avinash Kala Manager [PERSON_NAME] [PERSON_NAME] [PERSON_NAME] A…" at bounding box center [97, 166] width 50 height 10
select select "63726"
click at [72, 161] on select "Select Stylist Avinash Kala Manager [PERSON_NAME] [PERSON_NAME] [PERSON_NAME] A…" at bounding box center [97, 166] width 50 height 10
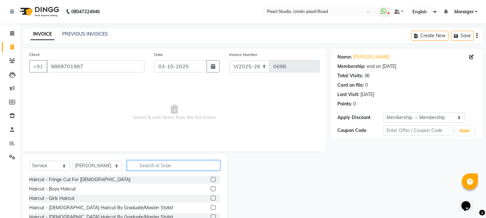
click at [137, 163] on input "text" at bounding box center [173, 165] width 93 height 10
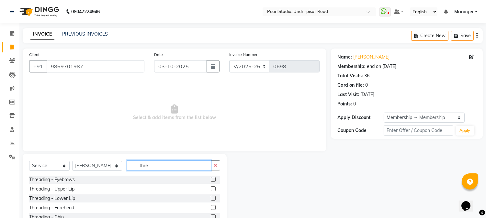
type input "thre"
click at [211, 177] on label at bounding box center [213, 179] width 5 height 5
click at [211, 178] on input "checkbox" at bounding box center [213, 180] width 4 height 4
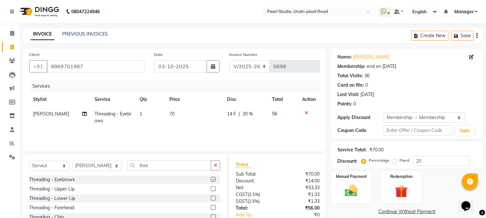
checkbox input "false"
click at [211, 186] on label at bounding box center [213, 188] width 5 height 5
click at [211, 187] on input "checkbox" at bounding box center [213, 189] width 4 height 4
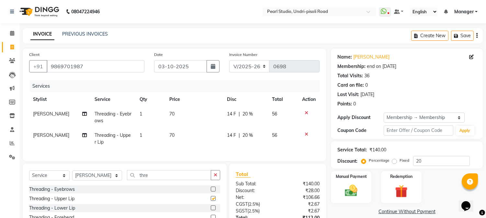
checkbox input "false"
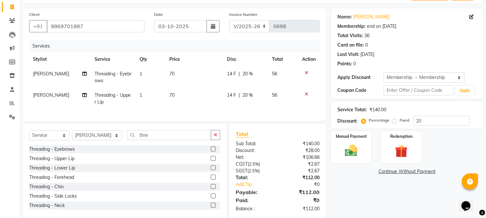
scroll to position [56, 0]
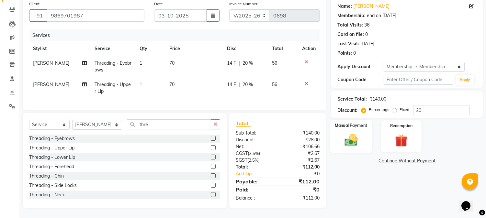
click at [355, 141] on img at bounding box center [350, 140] width 21 height 15
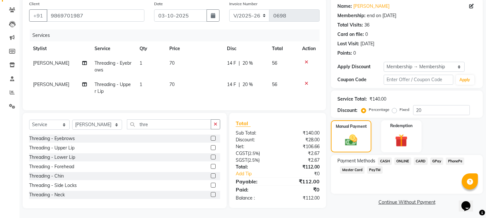
click at [388, 158] on span "CASH" at bounding box center [384, 161] width 14 height 7
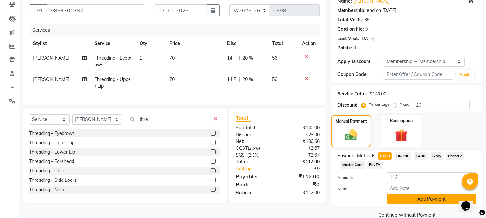
click at [422, 198] on button "Add Payment" at bounding box center [431, 199] width 89 height 10
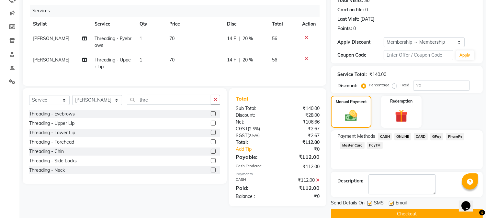
scroll to position [86, 0]
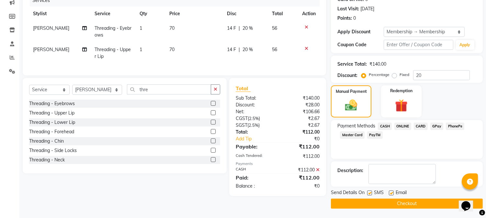
click at [425, 202] on button "Checkout" at bounding box center [407, 204] width 152 height 10
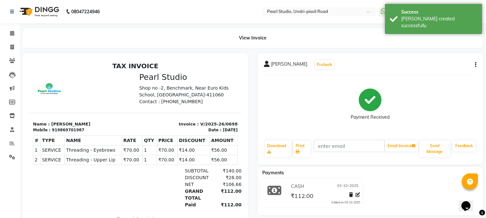
select select "5290"
select select "service"
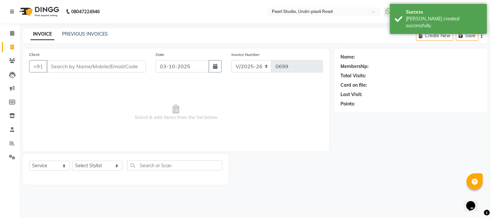
click at [67, 69] on input "Client" at bounding box center [96, 66] width 99 height 12
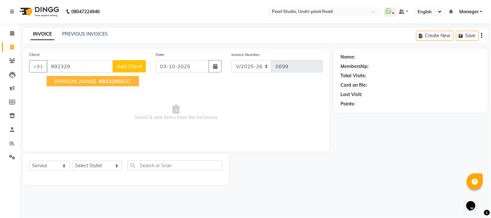
click at [103, 83] on span "992329" at bounding box center [108, 81] width 19 height 6
type input "9923296637"
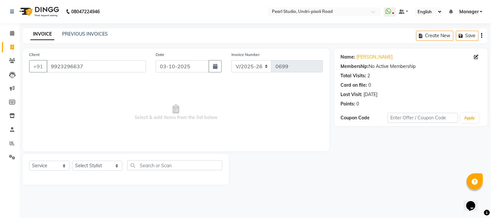
click at [103, 159] on div "Select Service Product Membership Package Voucher Prepaid Gift Card Select Styl…" at bounding box center [126, 169] width 206 height 31
click at [104, 164] on select "Select Stylist Avinash Kala Manager [PERSON_NAME] [PERSON_NAME] [PERSON_NAME] A…" at bounding box center [97, 166] width 50 height 10
select select "71778"
click at [72, 161] on select "Select Stylist Avinash Kala Manager [PERSON_NAME] [PERSON_NAME] [PERSON_NAME] A…" at bounding box center [97, 166] width 50 height 10
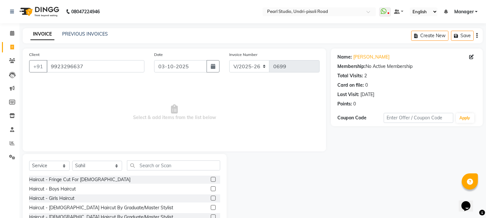
click at [144, 160] on div "Select Service Product Membership Package Voucher Prepaid Gift Card Select Styl…" at bounding box center [125, 201] width 204 height 95
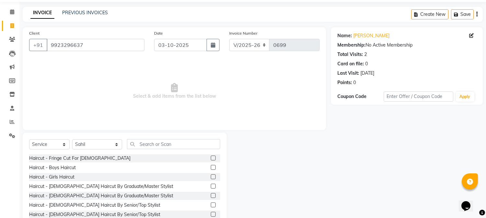
scroll to position [41, 0]
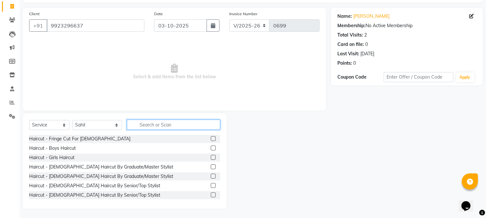
click at [155, 124] on input "text" at bounding box center [173, 125] width 93 height 10
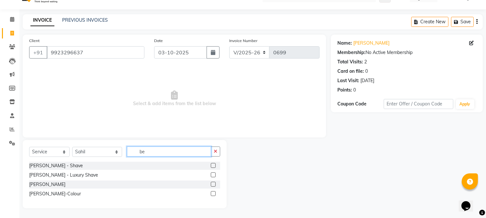
scroll to position [14, 0]
type input "bear"
click at [213, 180] on div "[PERSON_NAME] - Shave [PERSON_NAME] - Luxury Shave [PERSON_NAME] [PERSON_NAME]-…" at bounding box center [124, 181] width 191 height 38
click at [213, 183] on label at bounding box center [213, 184] width 5 height 5
click at [213, 183] on input "checkbox" at bounding box center [213, 184] width 4 height 4
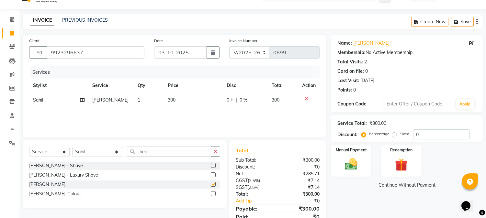
checkbox input "false"
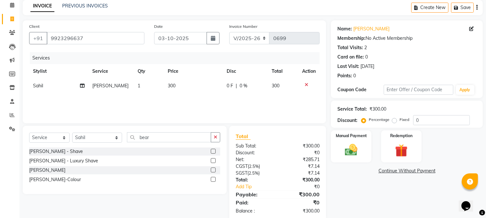
scroll to position [40, 0]
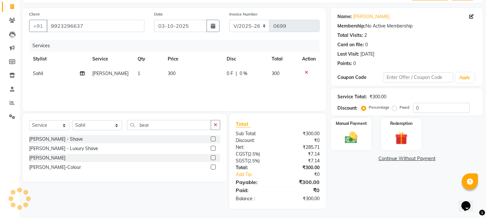
click at [186, 73] on td "300" at bounding box center [193, 73] width 59 height 15
select select "71778"
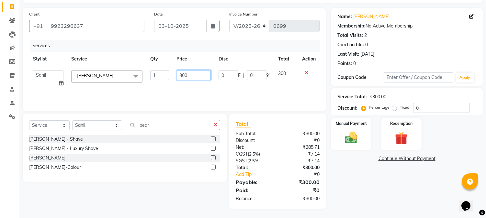
click at [195, 77] on input "300" at bounding box center [194, 75] width 34 height 10
type input "3"
type input "250"
click at [340, 137] on div "Manual Payment" at bounding box center [351, 133] width 42 height 33
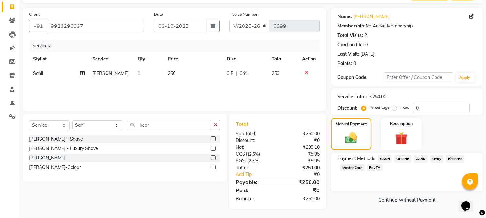
click at [403, 159] on span "ONLINE" at bounding box center [402, 158] width 17 height 7
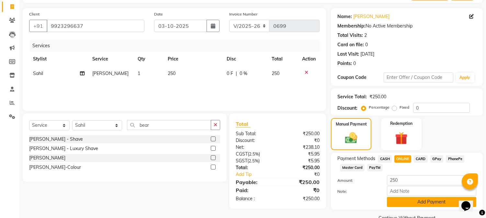
click at [419, 203] on button "Add Payment" at bounding box center [431, 202] width 89 height 10
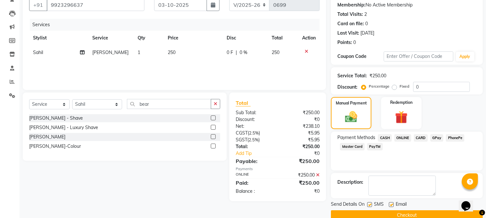
scroll to position [73, 0]
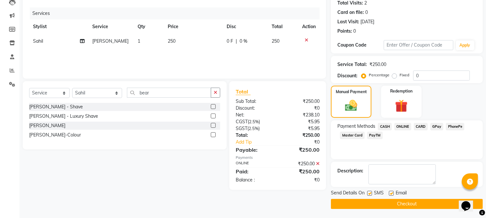
click at [419, 203] on button "Checkout" at bounding box center [407, 204] width 152 height 10
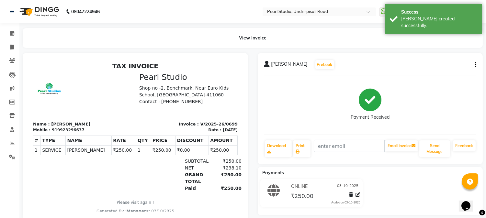
select select "5290"
select select "service"
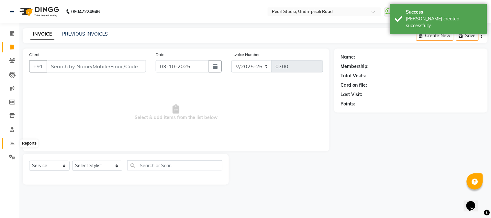
click at [14, 144] on icon at bounding box center [12, 143] width 5 height 5
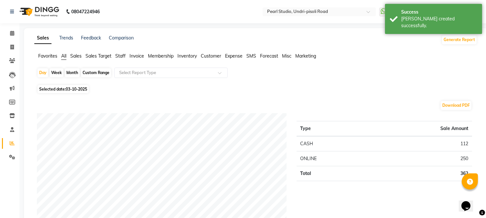
click at [71, 74] on div "Month" at bounding box center [72, 72] width 15 height 9
select select "10"
select select "2025"
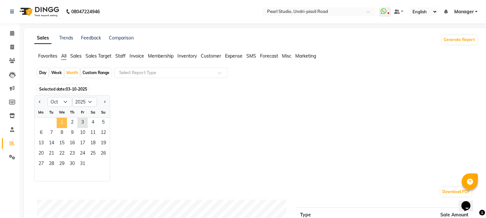
click at [66, 119] on span "1" at bounding box center [62, 123] width 10 height 10
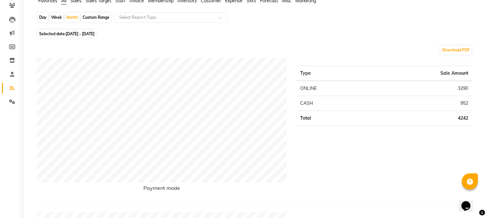
scroll to position [48, 0]
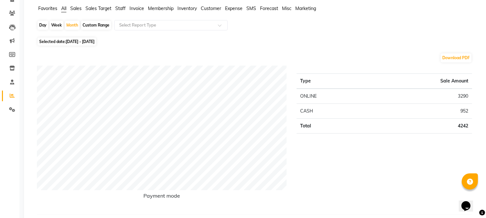
select select "5290"
select select "service"
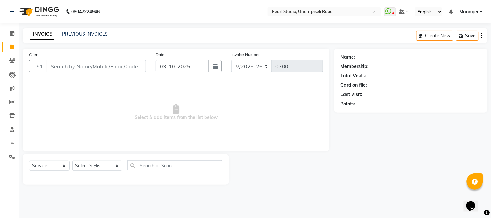
click at [73, 31] on div "PREVIOUS INVOICES" at bounding box center [85, 34] width 46 height 7
click at [74, 31] on link "PREVIOUS INVOICES" at bounding box center [85, 34] width 46 height 6
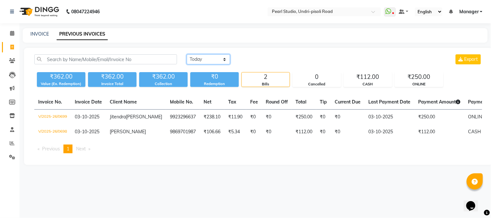
click at [201, 57] on select "[DATE] [DATE] Custom Range" at bounding box center [208, 59] width 43 height 10
click at [187, 54] on select "[DATE] [DATE] Custom Range" at bounding box center [208, 59] width 43 height 10
click at [208, 61] on select "[DATE] [DATE] Custom Range" at bounding box center [208, 59] width 43 height 10
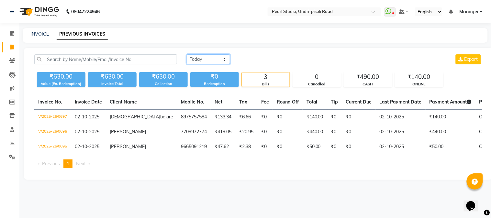
select select "range"
click at [187, 54] on select "[DATE] [DATE] Custom Range" at bounding box center [208, 59] width 43 height 10
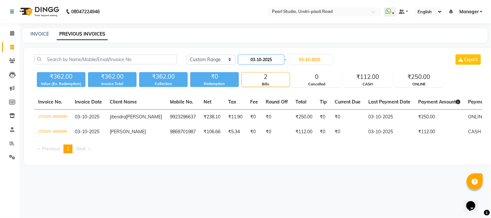
click at [265, 59] on input "03-10-2025" at bounding box center [260, 59] width 45 height 9
select select "10"
select select "2025"
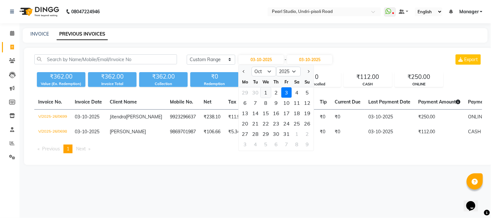
click at [264, 89] on div "1" at bounding box center [266, 92] width 10 height 10
type input "01-10-2025"
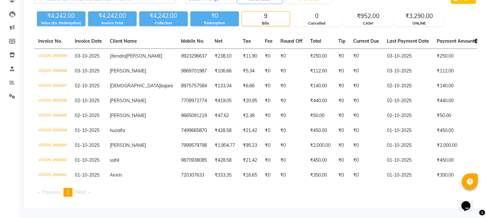
scroll to position [78, 0]
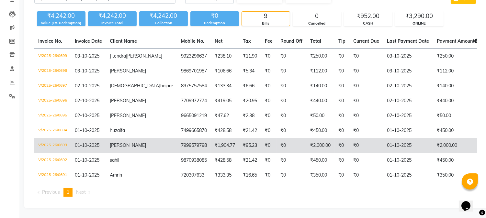
click at [306, 140] on td "₹2,000.00" at bounding box center [320, 145] width 28 height 15
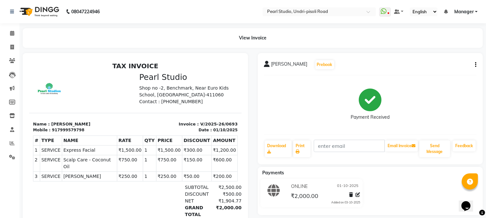
click at [474, 63] on button "button" at bounding box center [474, 64] width 4 height 7
click at [450, 66] on div "Edit Item Staff" at bounding box center [443, 65] width 44 height 8
select select
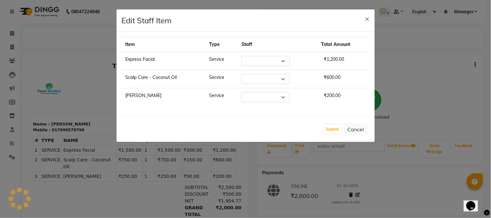
select select "38008"
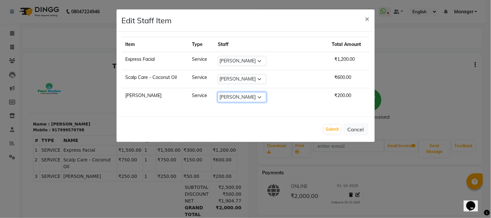
click at [266, 100] on select "Select Avinash Kala Manager Nikhil Gulhane Nitu Rai Pratik Pratima Akshay Sonaw…" at bounding box center [242, 97] width 49 height 10
select select "90725"
click at [234, 92] on select "Select Avinash Kala Manager Nikhil Gulhane Nitu Rai Pratik Pratima Akshay Sonaw…" at bounding box center [242, 97] width 49 height 10
click at [336, 131] on button "Submit" at bounding box center [332, 129] width 16 height 9
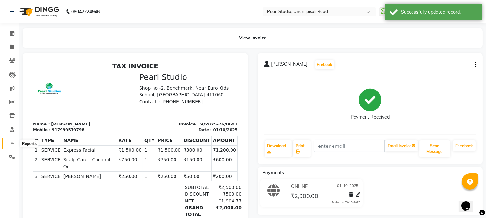
click at [13, 144] on icon at bounding box center [12, 143] width 5 height 5
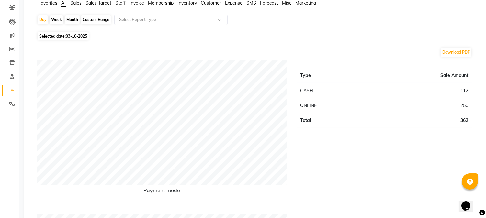
scroll to position [48, 0]
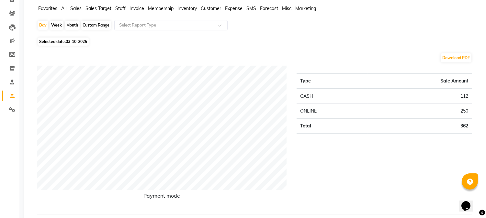
click at [54, 25] on div "Week" at bounding box center [56, 25] width 14 height 9
select select "10"
select select "2025"
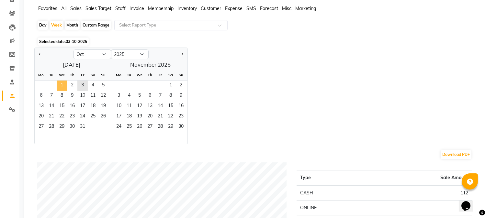
click at [64, 86] on span "1" at bounding box center [62, 86] width 10 height 10
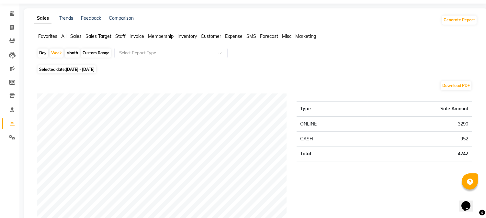
scroll to position [0, 0]
